Goal: Task Accomplishment & Management: Manage account settings

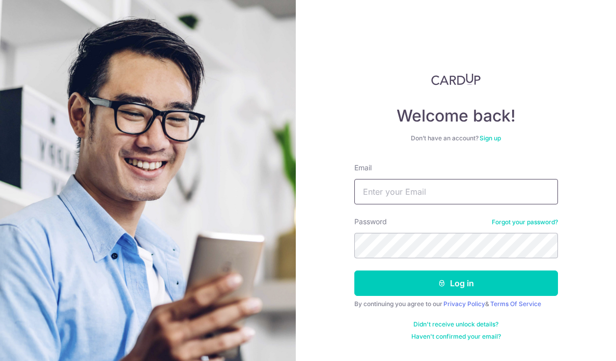
click at [440, 189] on input "Email" at bounding box center [456, 191] width 204 height 25
type input "v"
type input "[EMAIL_ADDRESS][DOMAIN_NAME]"
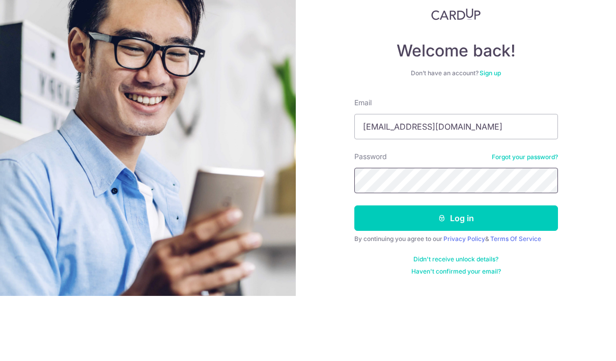
scroll to position [41, 0]
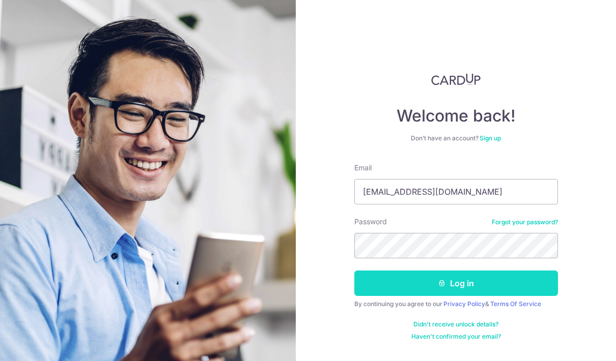
click at [438, 279] on icon "submit" at bounding box center [442, 283] width 8 height 8
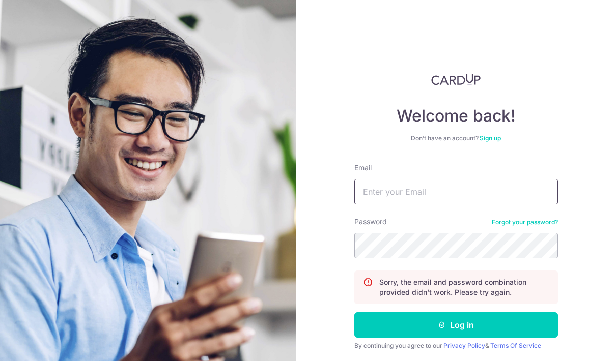
click at [406, 188] on input "Email" at bounding box center [456, 191] width 204 height 25
type input "[EMAIL_ADDRESS][DOMAIN_NAME]"
click at [525, 224] on link "Forgot your password?" at bounding box center [525, 222] width 66 height 8
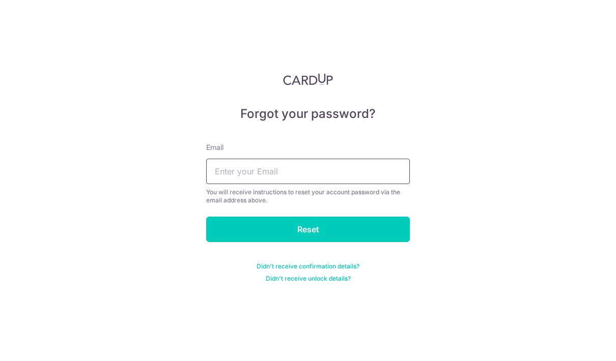
click at [265, 179] on input "text" at bounding box center [308, 171] width 204 height 25
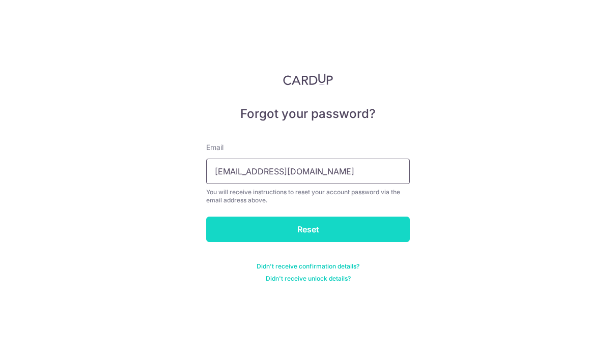
type input "[EMAIL_ADDRESS][DOMAIN_NAME]"
click at [261, 222] on input "Reset" at bounding box center [308, 229] width 204 height 25
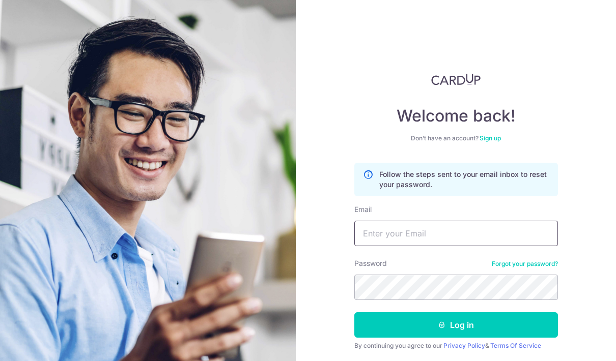
click at [414, 238] on input "Email" at bounding box center [456, 233] width 204 height 25
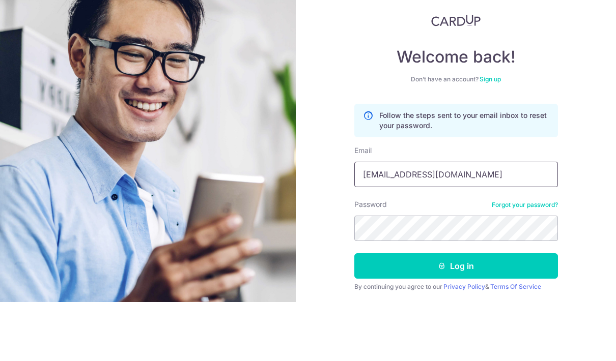
scroll to position [41, 0]
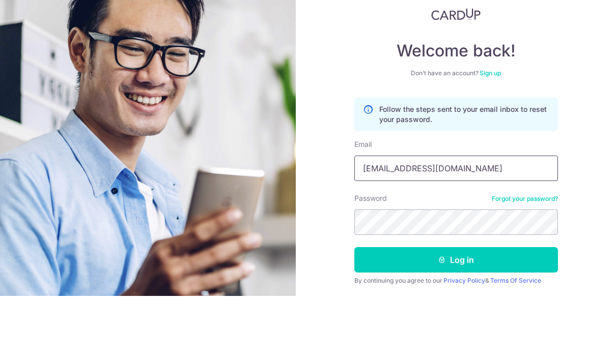
type input "[EMAIL_ADDRESS][DOMAIN_NAME]"
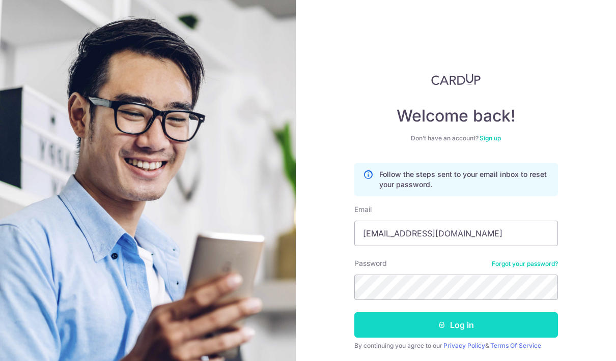
click at [470, 312] on button "Log in" at bounding box center [456, 324] width 204 height 25
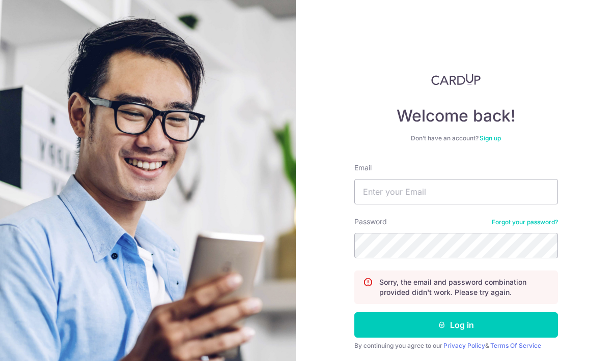
click at [517, 225] on link "Forgot your password?" at bounding box center [525, 222] width 66 height 8
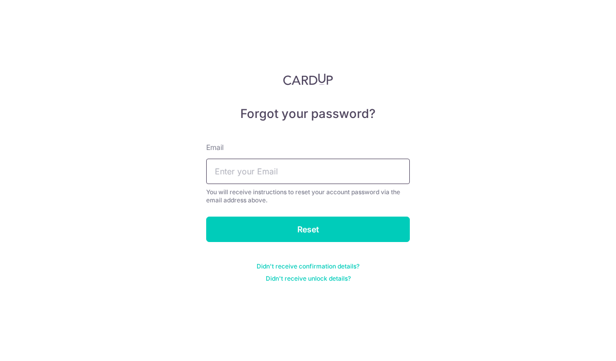
click at [321, 177] on input "text" at bounding box center [308, 171] width 204 height 25
type input "[EMAIL_ADDRESS][DOMAIN_NAME]"
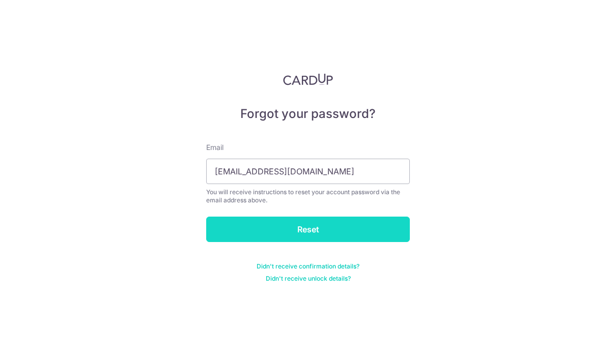
click at [375, 236] on input "Reset" at bounding box center [308, 229] width 204 height 25
